Goal: Information Seeking & Learning: Learn about a topic

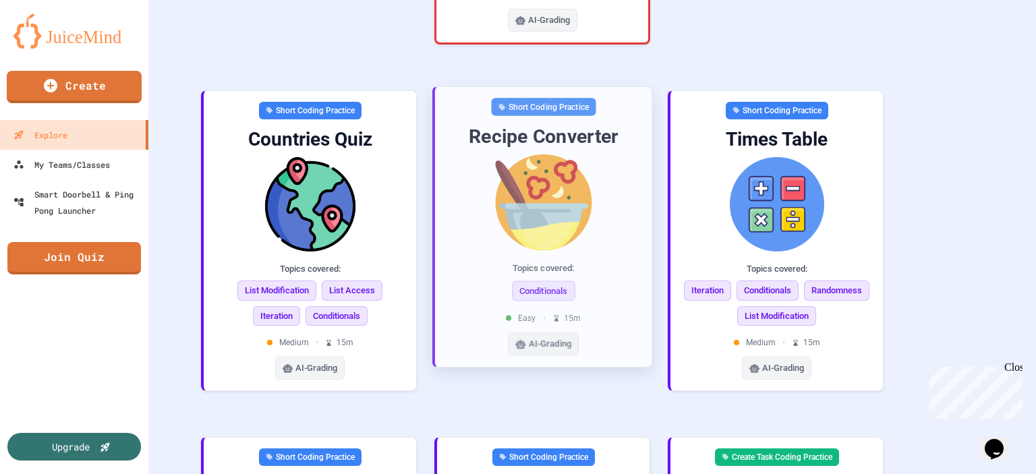
scroll to position [749, 0]
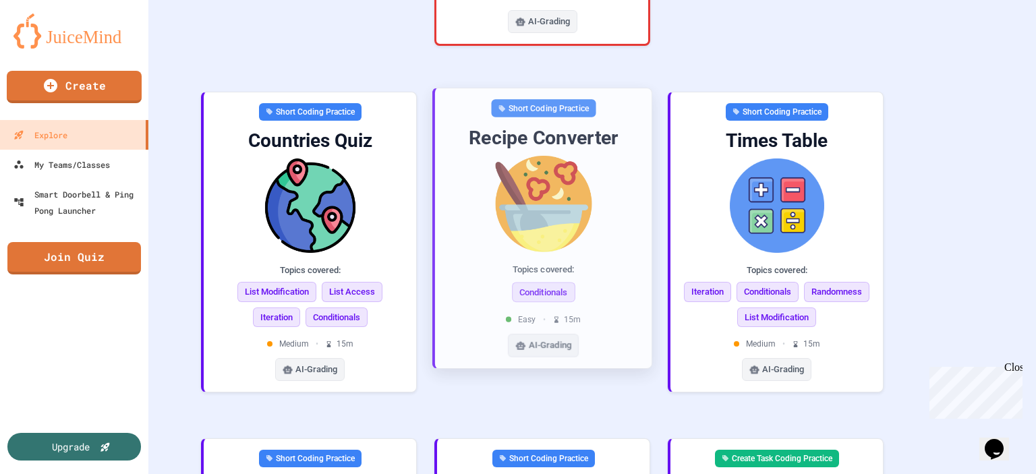
click at [591, 196] on img at bounding box center [543, 204] width 195 height 96
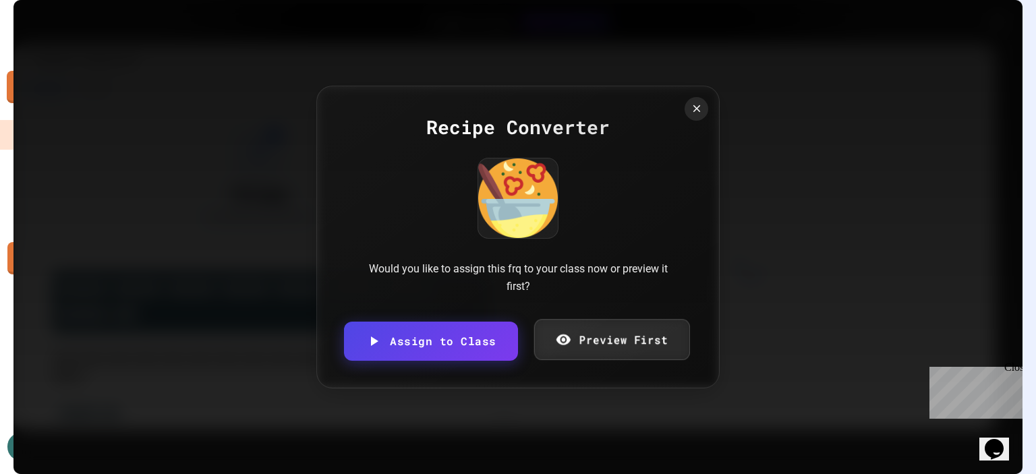
click at [599, 353] on link "Preview First" at bounding box center [612, 339] width 156 height 41
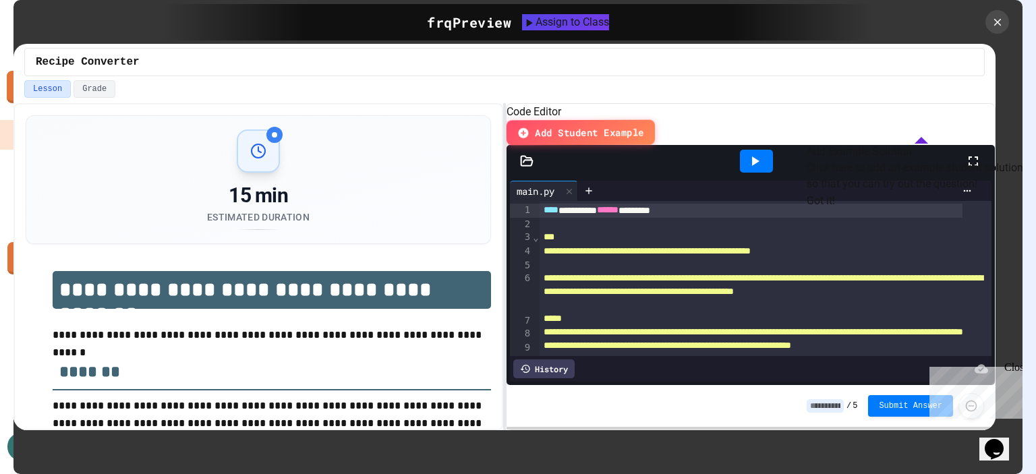
click at [835, 209] on button "Got it!" at bounding box center [821, 201] width 28 height 16
click at [847, 312] on button "Got it!" at bounding box center [830, 306] width 34 height 11
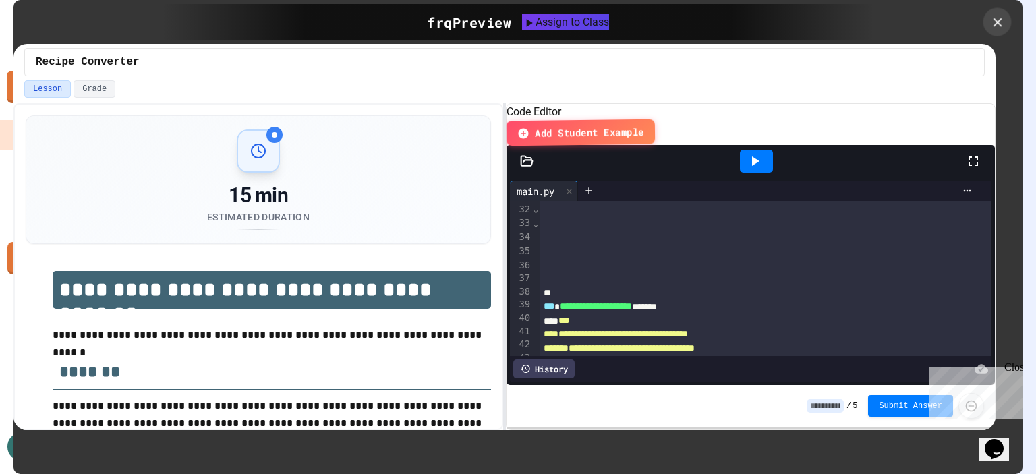
click at [1001, 24] on icon at bounding box center [998, 22] width 15 height 15
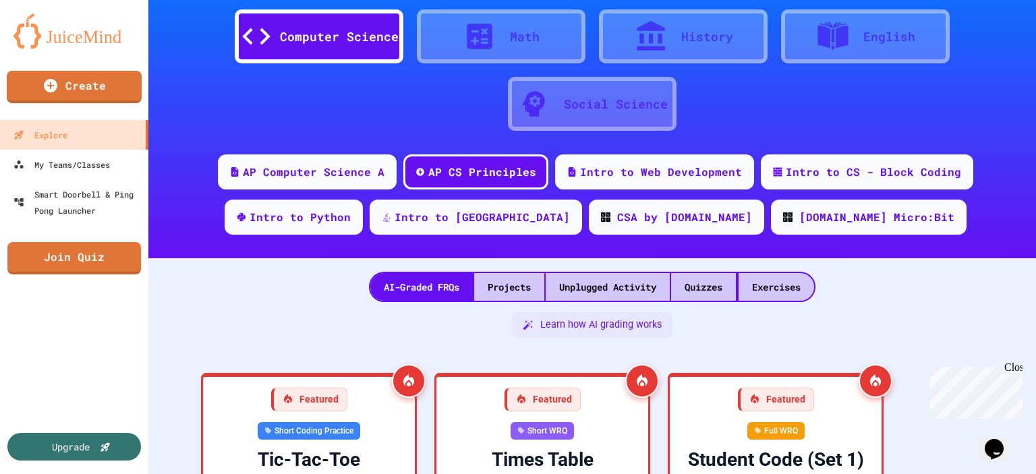
scroll to position [215, 0]
